Goal: Information Seeking & Learning: Learn about a topic

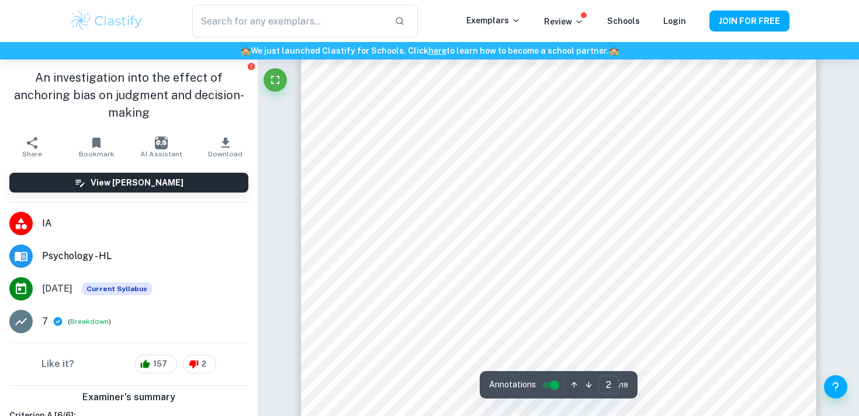
scroll to position [869, 0]
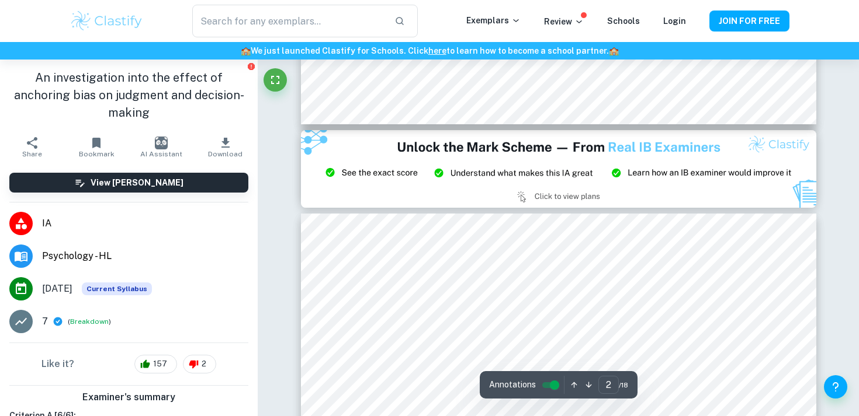
type input "3"
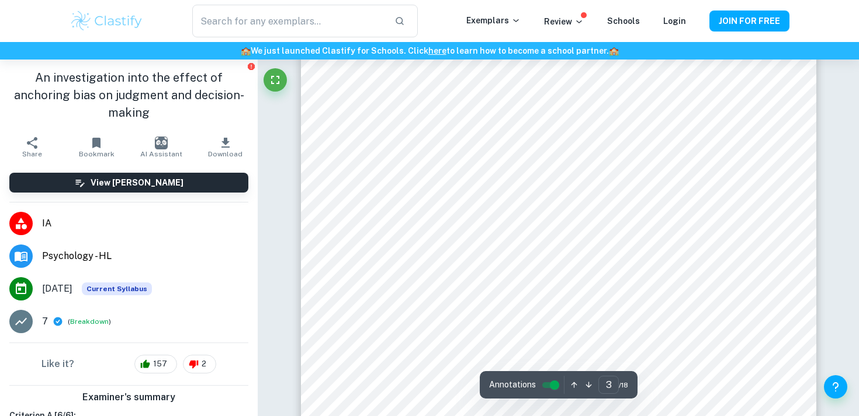
scroll to position [1564, 0]
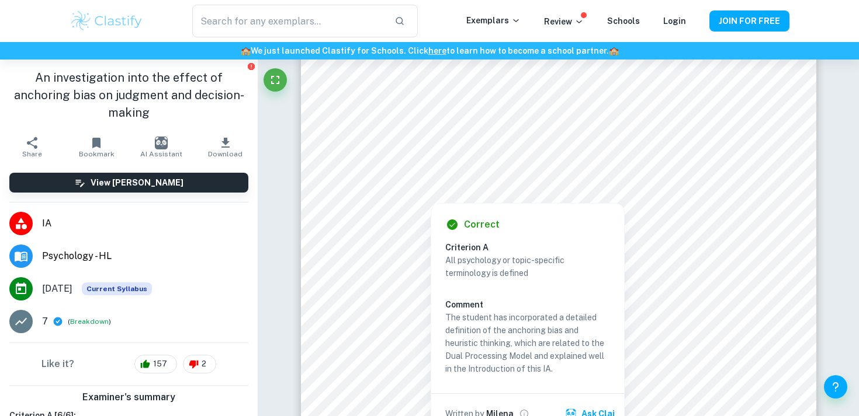
click at [509, 163] on div at bounding box center [558, 160] width 394 height 25
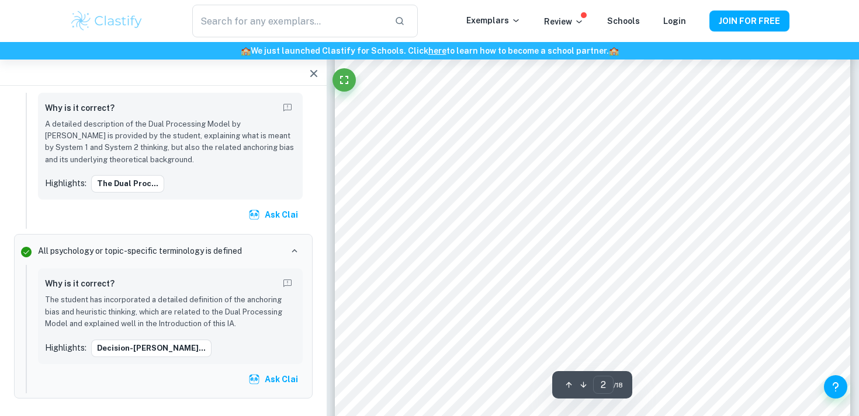
scroll to position [803, 0]
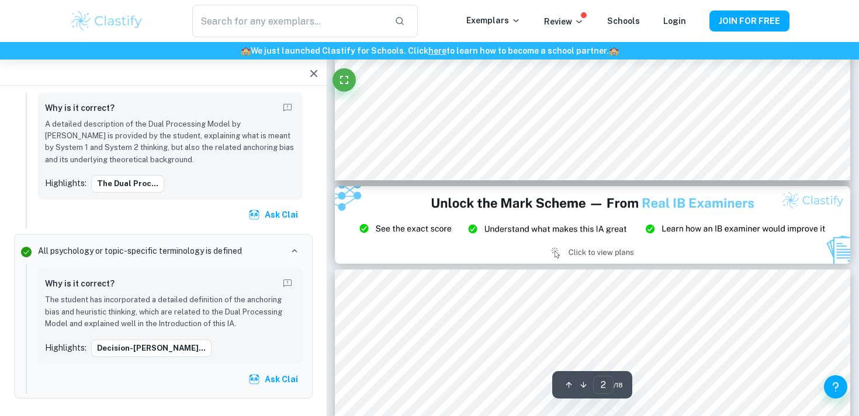
type input "3"
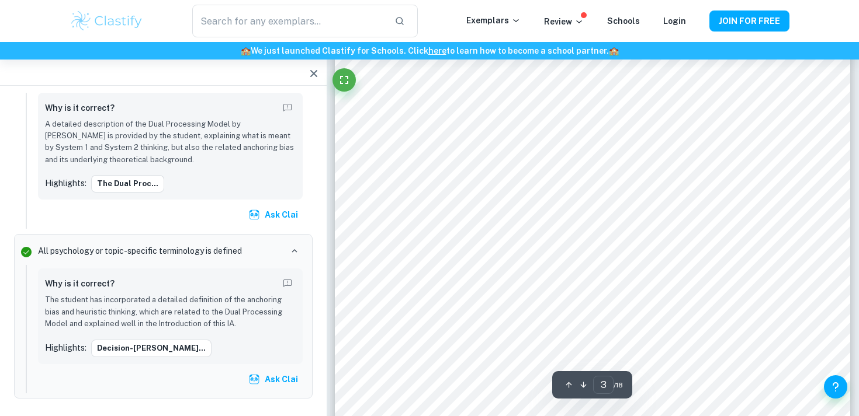
scroll to position [1576, 0]
click at [315, 71] on icon "button" at bounding box center [314, 74] width 14 height 14
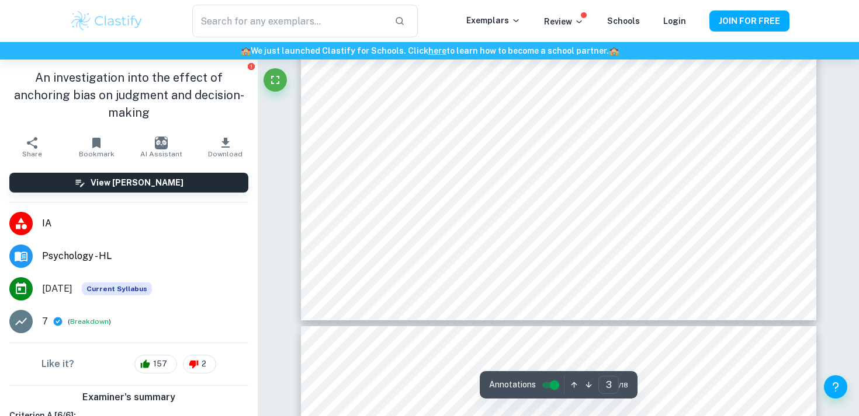
scroll to position [1840, 0]
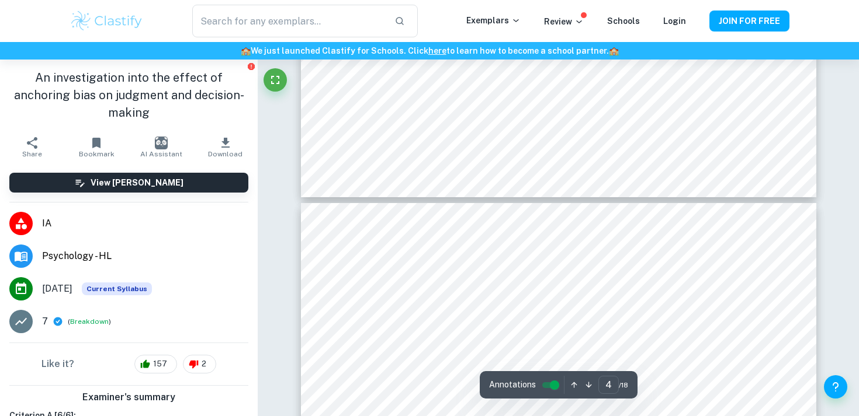
type input "3"
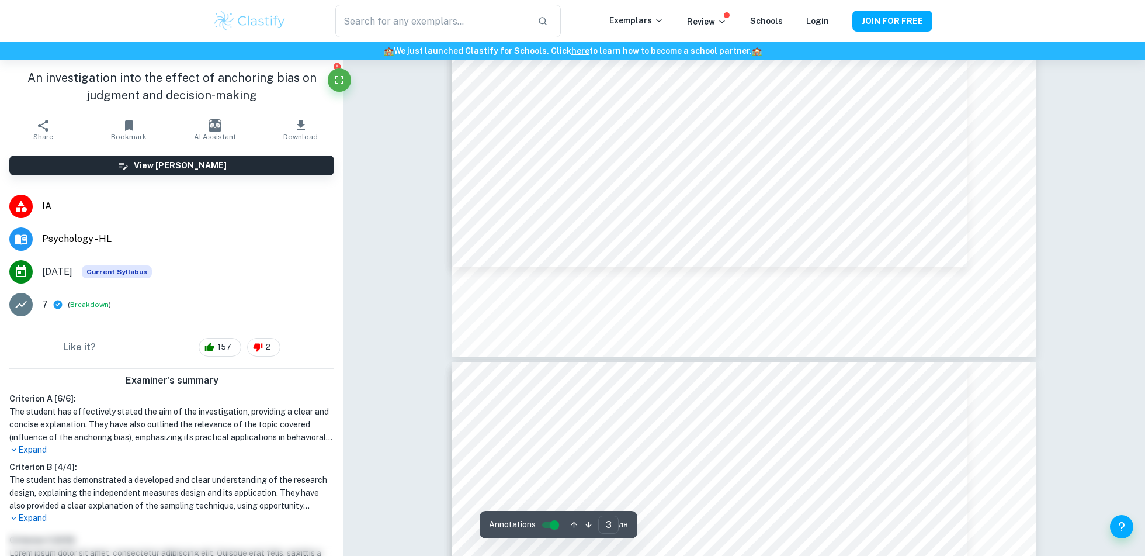
scroll to position [2066, 0]
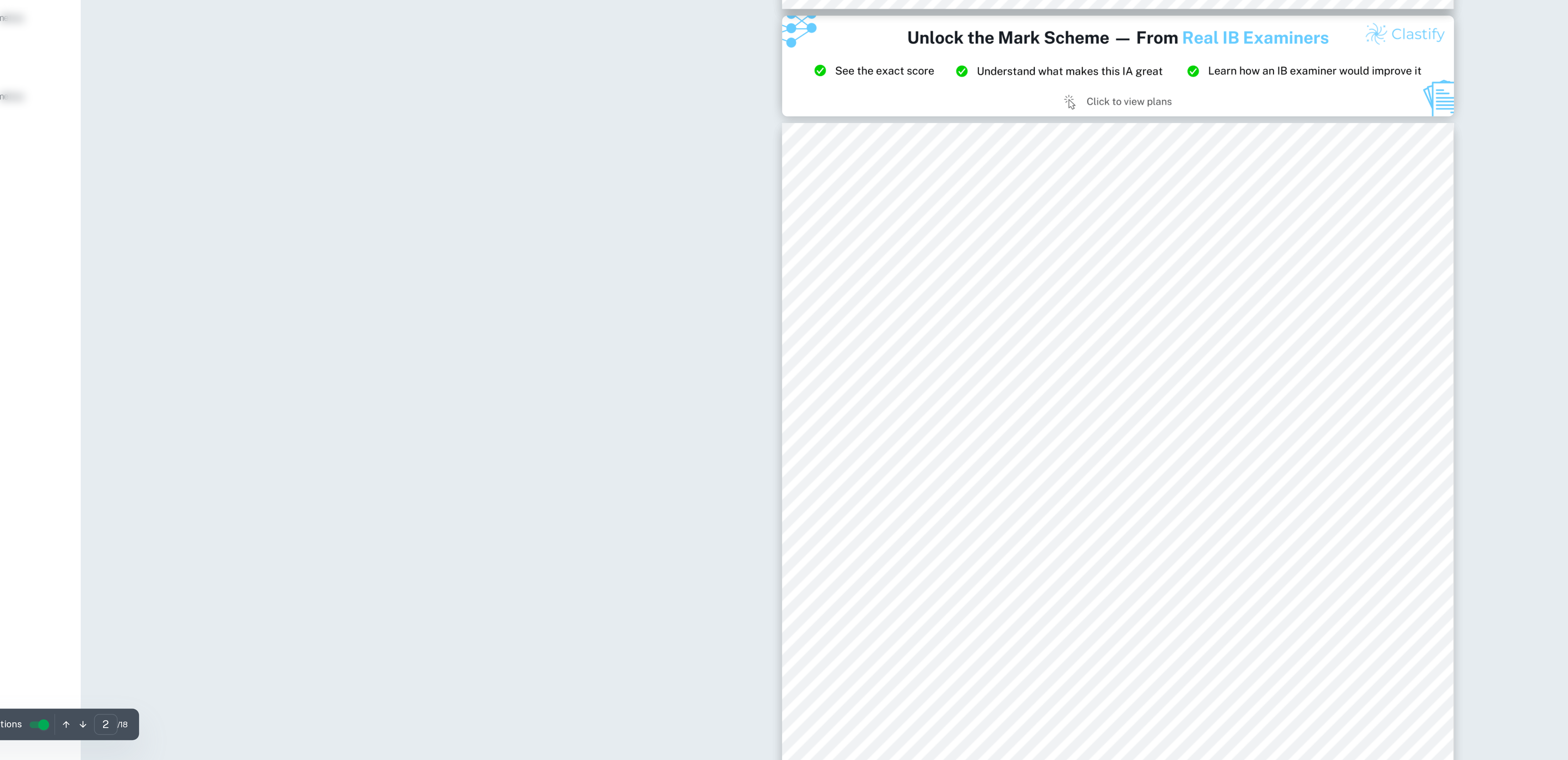
type input "3"
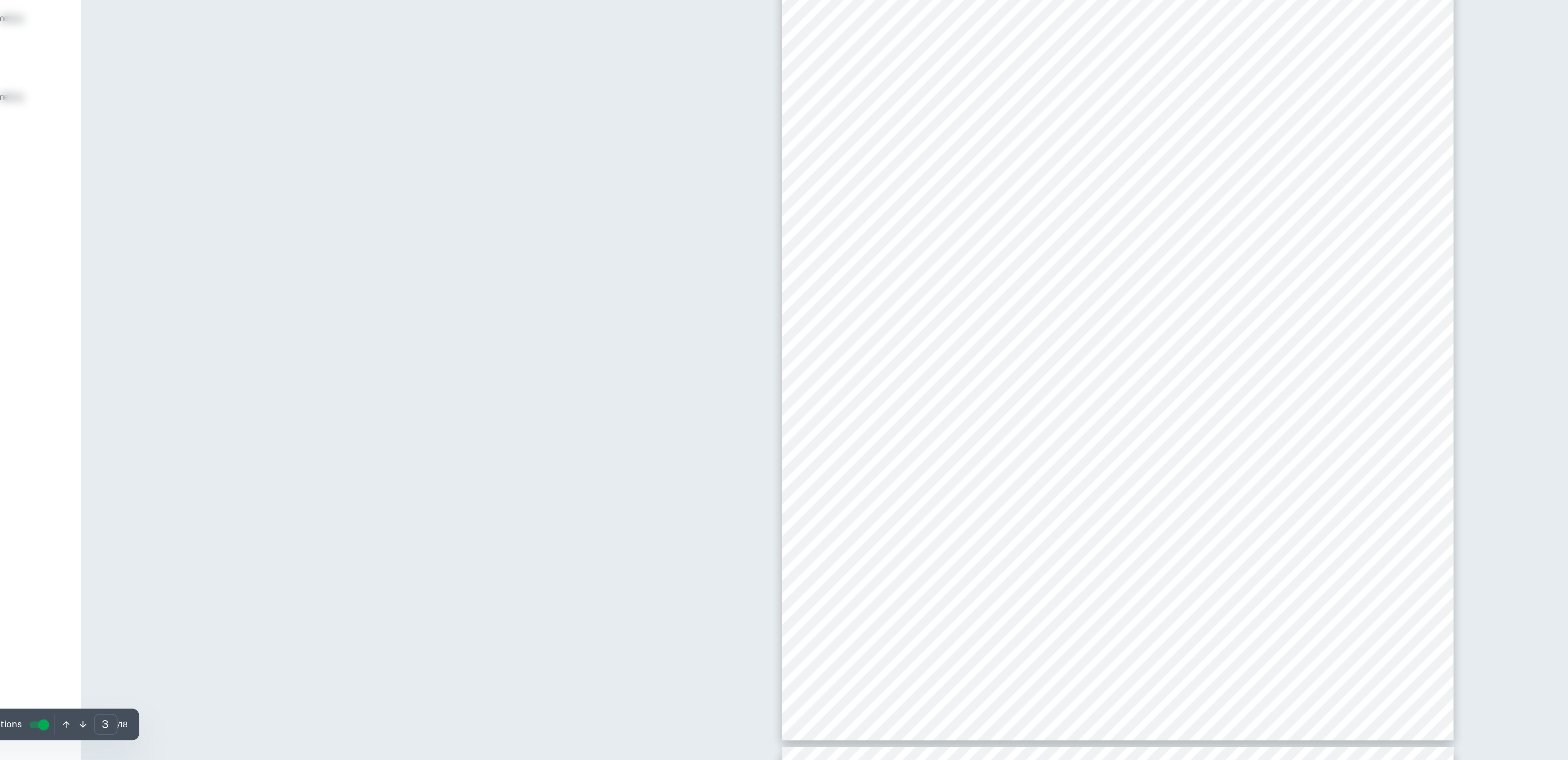
scroll to position [820, 0]
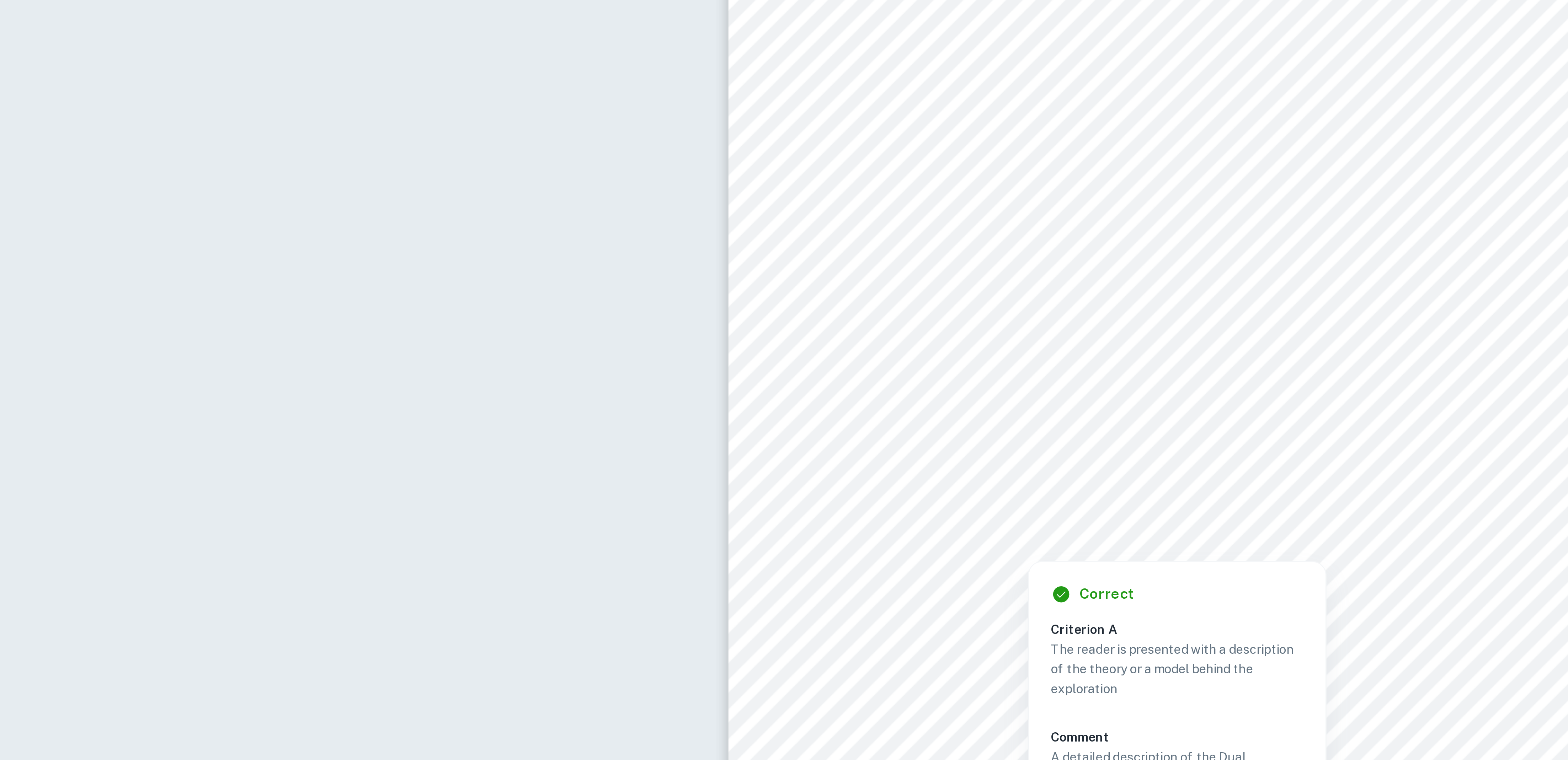
click at [696, 338] on div at bounding box center [1019, 398] width 271 height 17
